Goal: Register for event/course

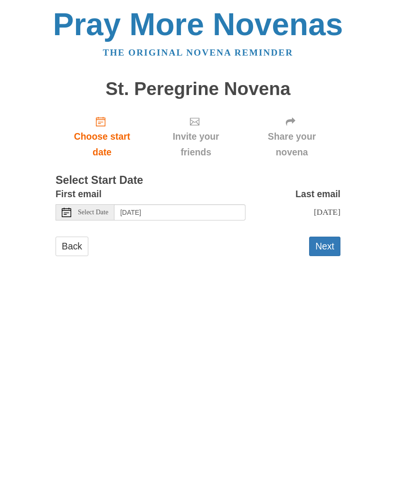
click at [114, 206] on div "Select Date" at bounding box center [85, 212] width 59 height 16
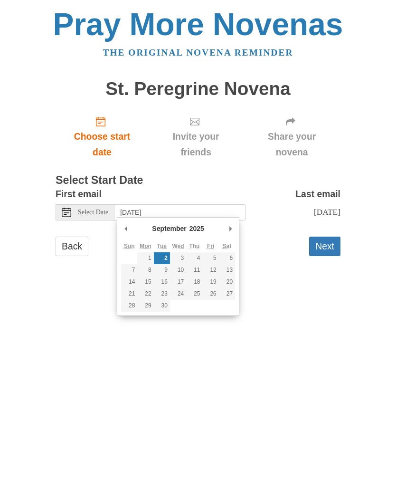
click at [331, 248] on button "Next" at bounding box center [324, 245] width 31 height 19
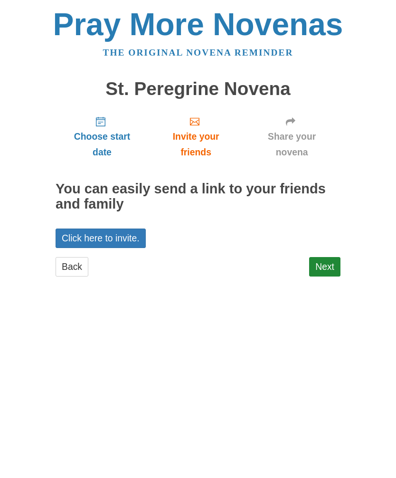
click at [108, 137] on span "Choose start date" at bounding box center [102, 144] width 74 height 31
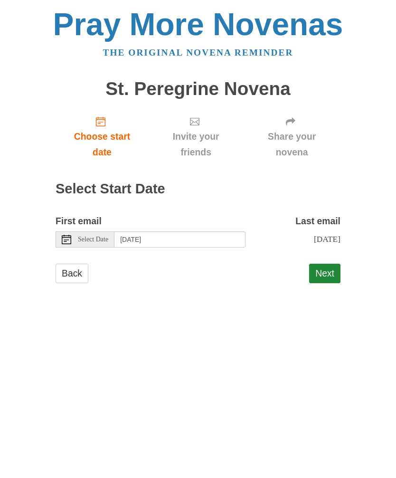
click at [337, 276] on button "Next" at bounding box center [324, 272] width 31 height 19
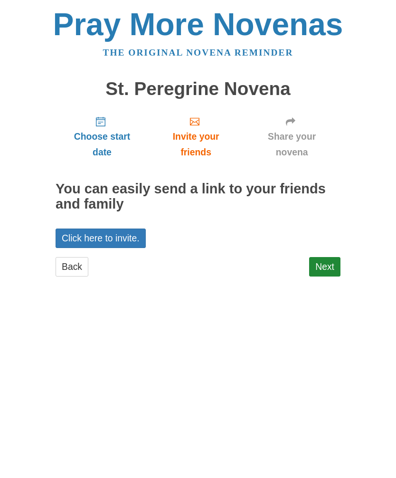
click at [332, 261] on link "Next" at bounding box center [324, 266] width 31 height 19
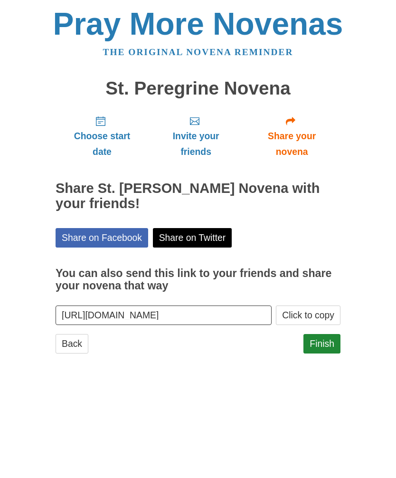
click at [332, 334] on link "Finish" at bounding box center [321, 343] width 37 height 19
